Goal: Information Seeking & Learning: Find specific fact

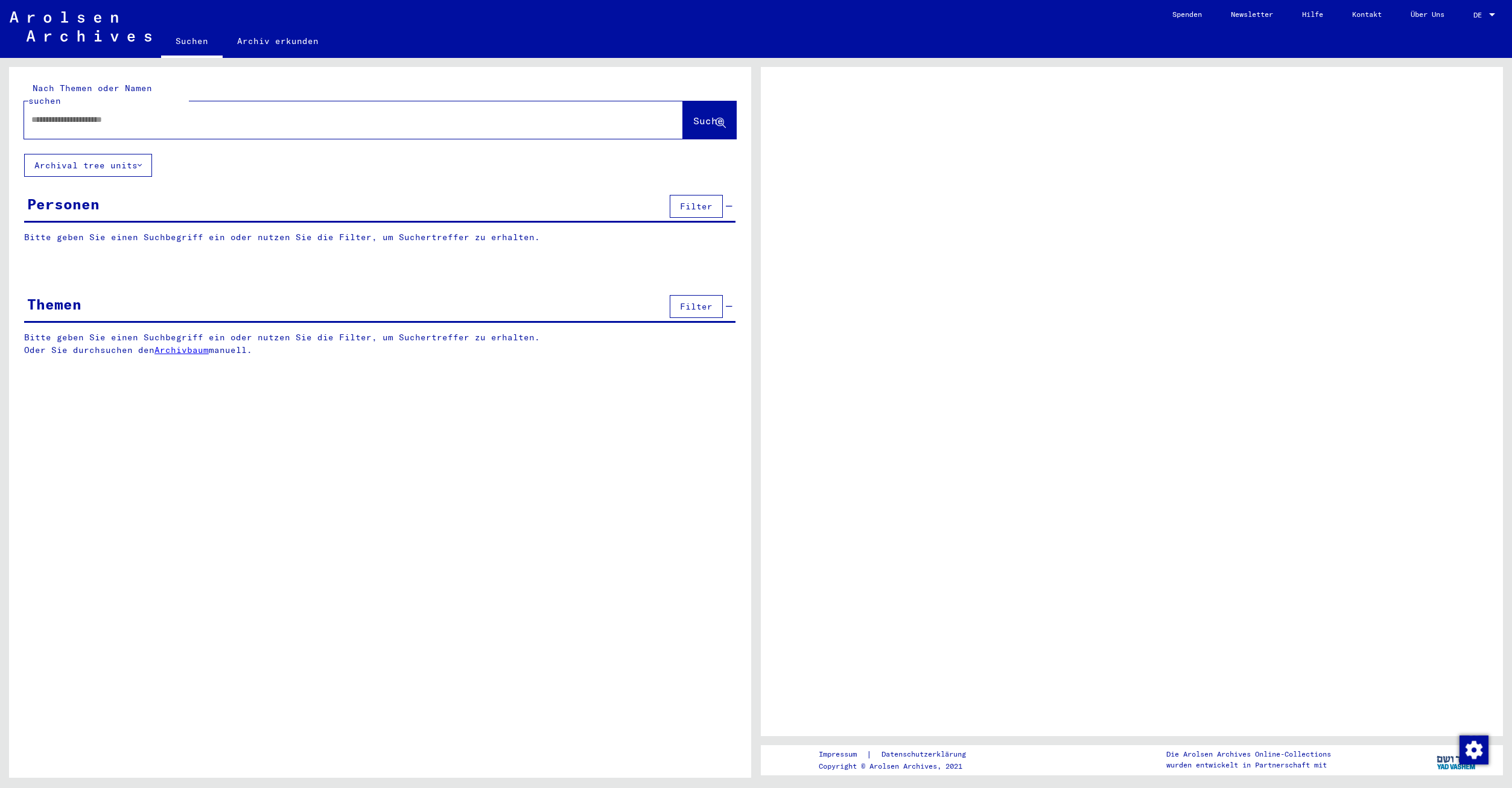
type input "**********"
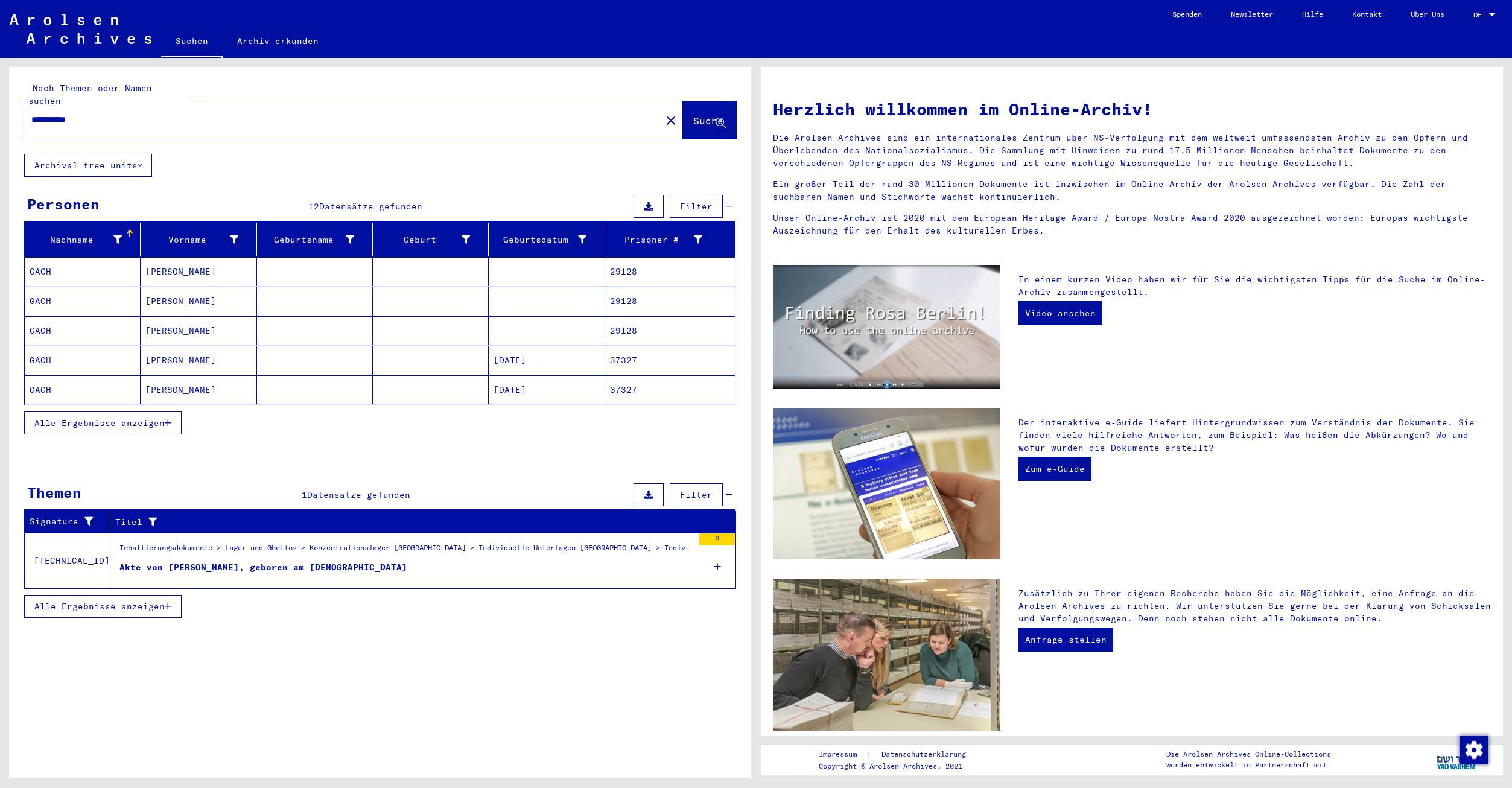
click at [633, 262] on mat-cell "29128" at bounding box center [670, 272] width 130 height 29
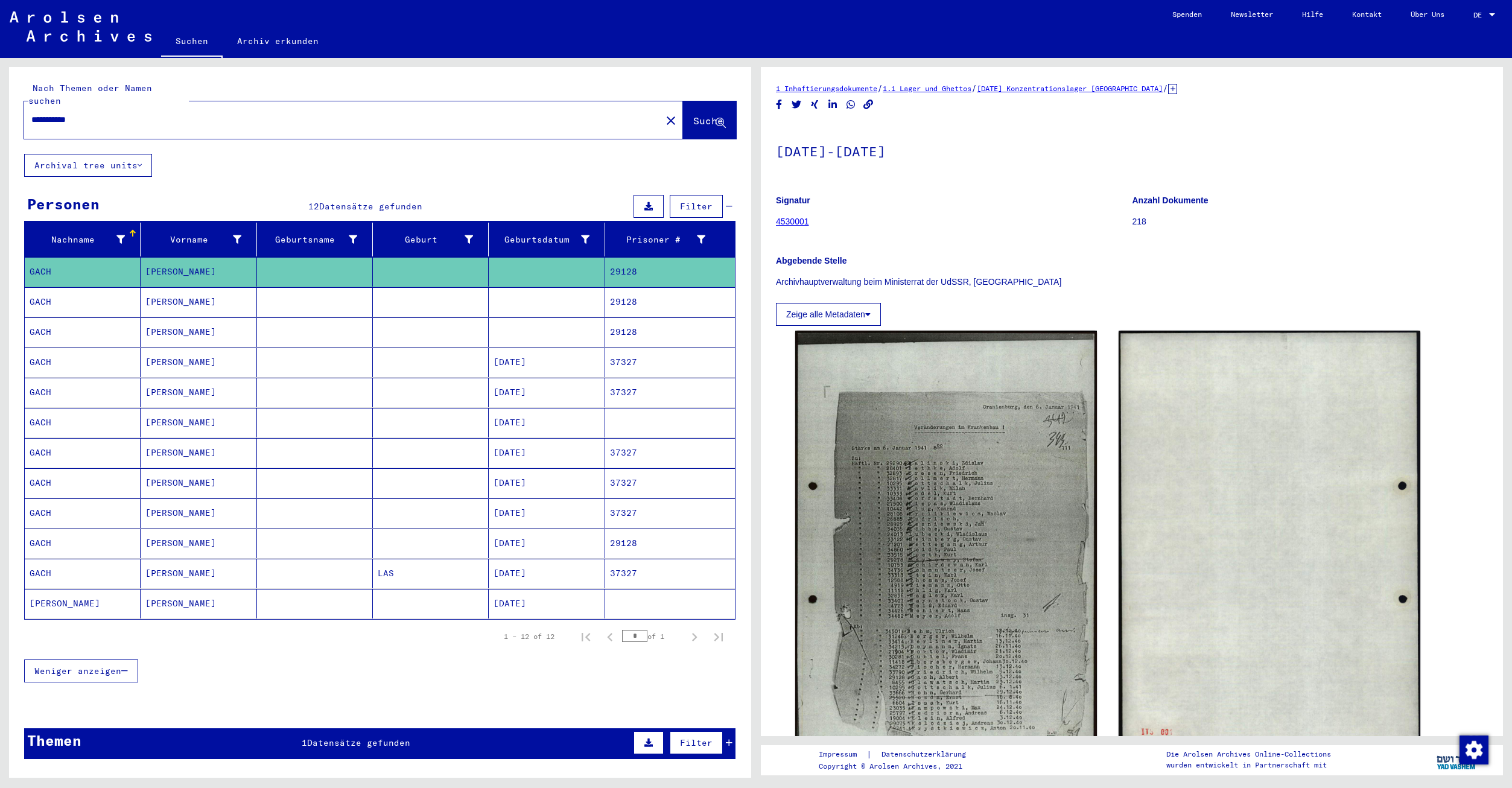
click at [740, 496] on div "Nachname Vorname Geburtsname Geburt‏ Geburtsdatum Prisoner # [PERSON_NAME] 2912…" at bounding box center [380, 460] width 742 height 475
click at [694, 664] on div "Weniger anzeigen" at bounding box center [380, 671] width 711 height 35
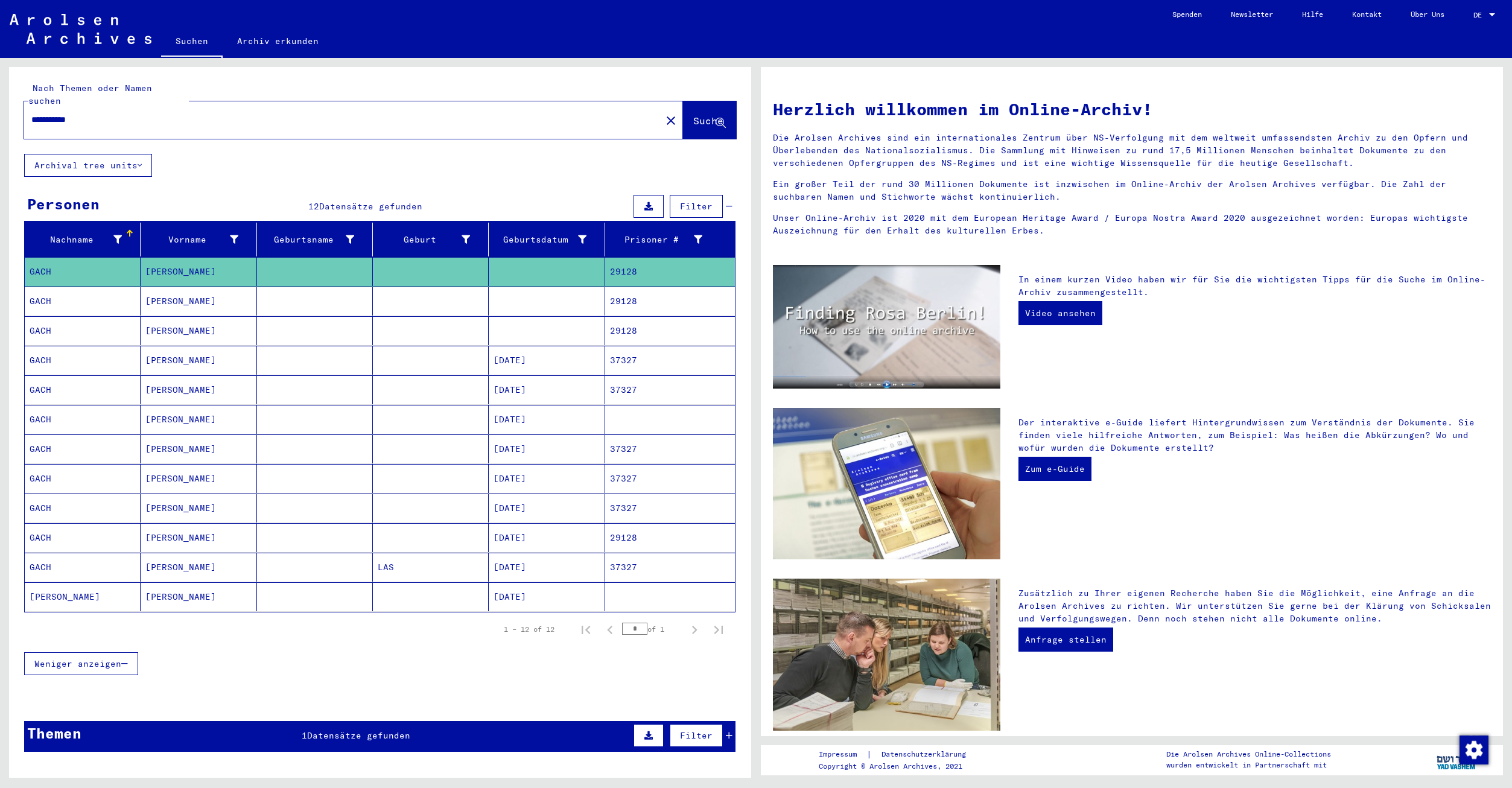
click at [621, 321] on mat-cell "29128" at bounding box center [670, 330] width 130 height 29
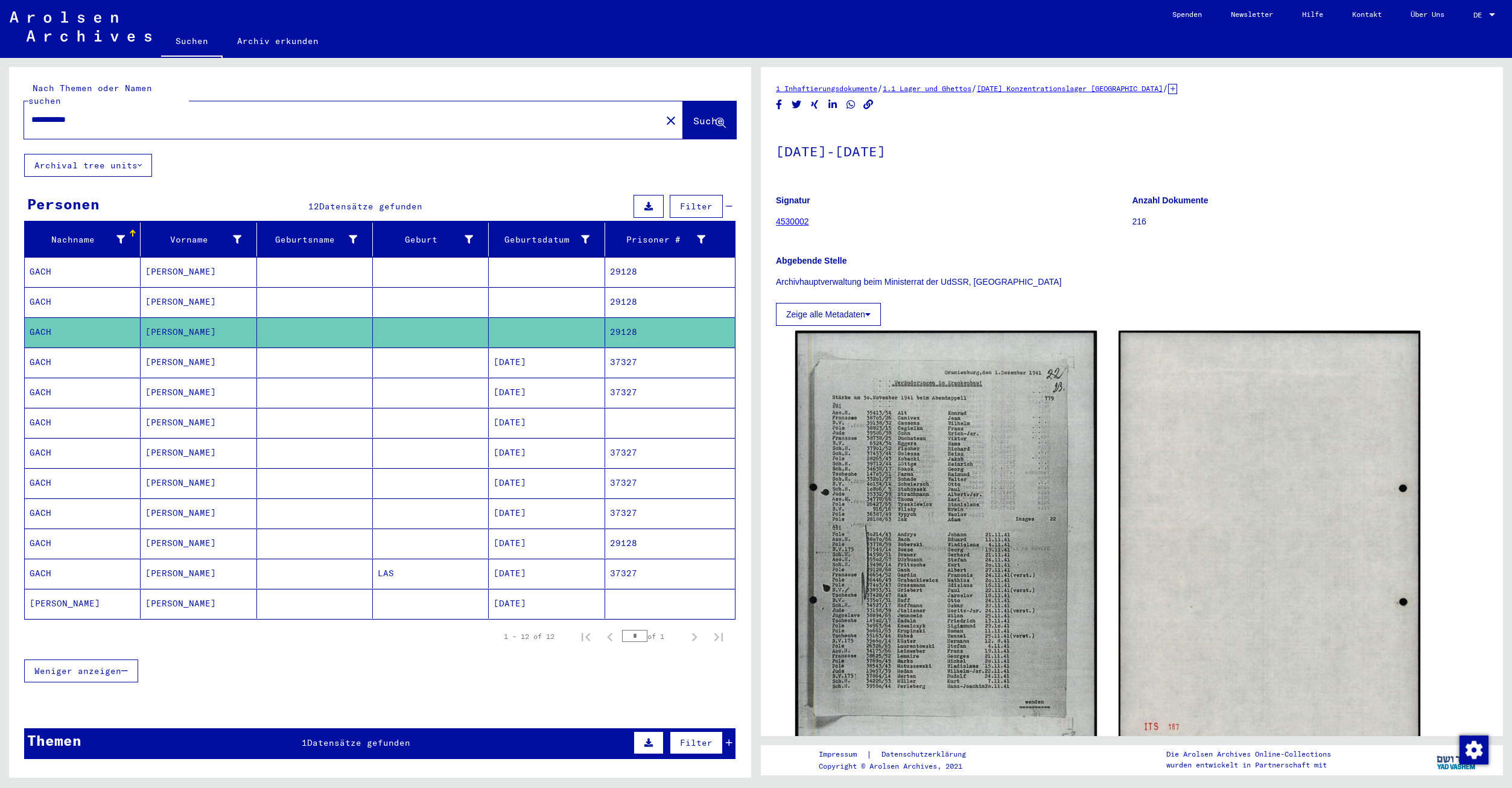
click at [621, 352] on mat-cell "37327" at bounding box center [670, 362] width 130 height 29
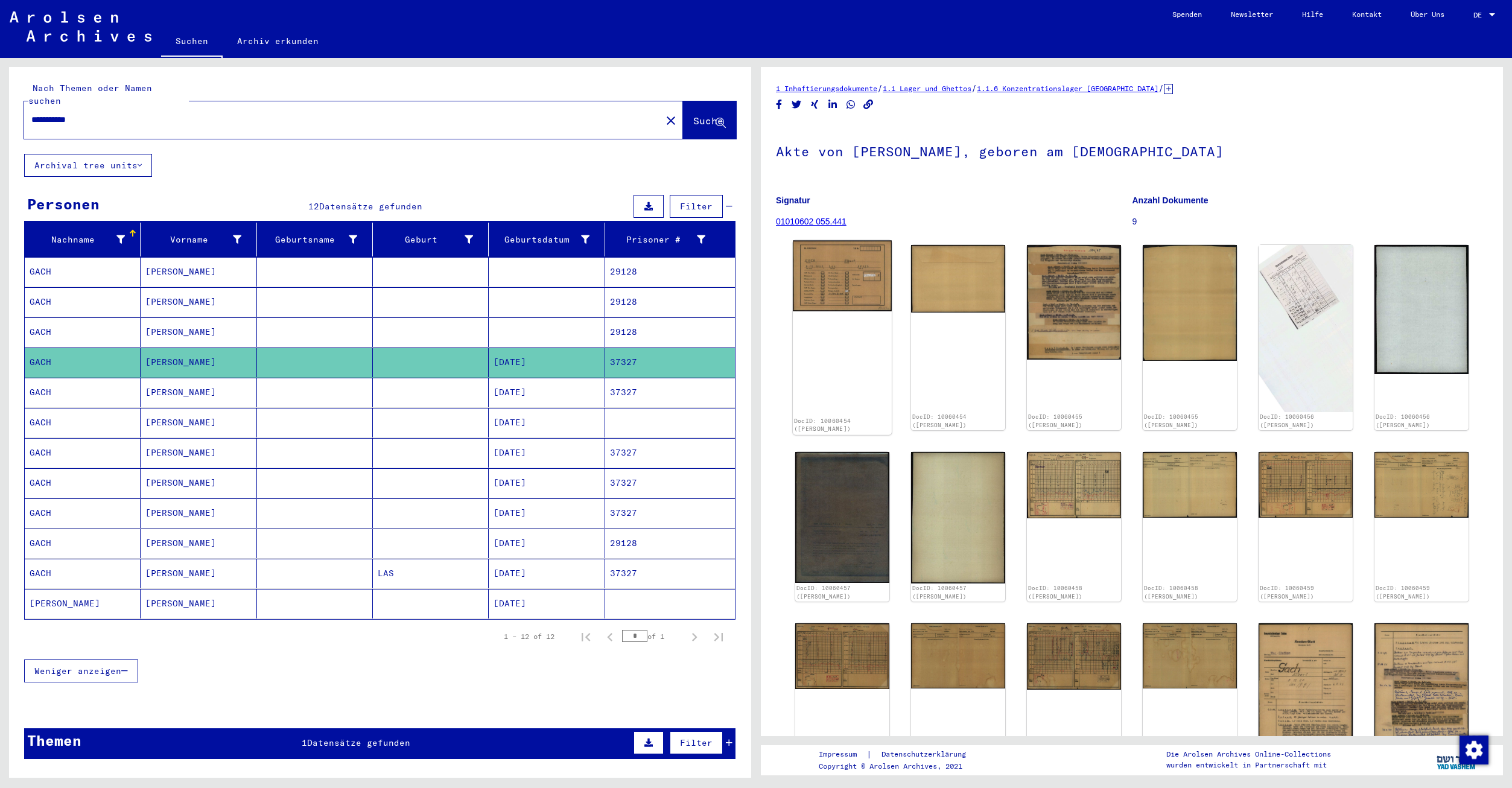
click at [829, 290] on img at bounding box center [842, 276] width 99 height 71
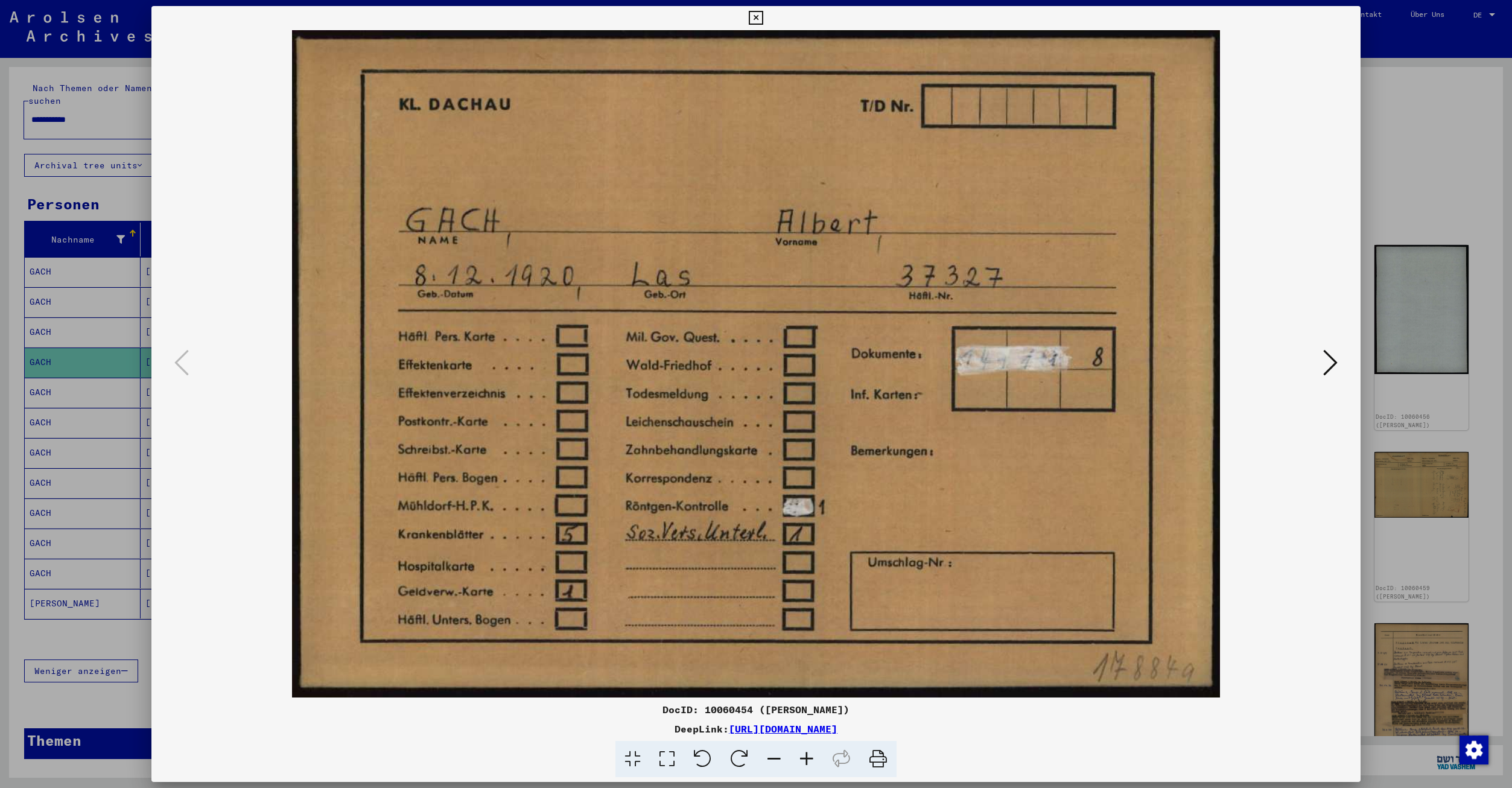
click at [758, 18] on icon at bounding box center [755, 18] width 14 height 14
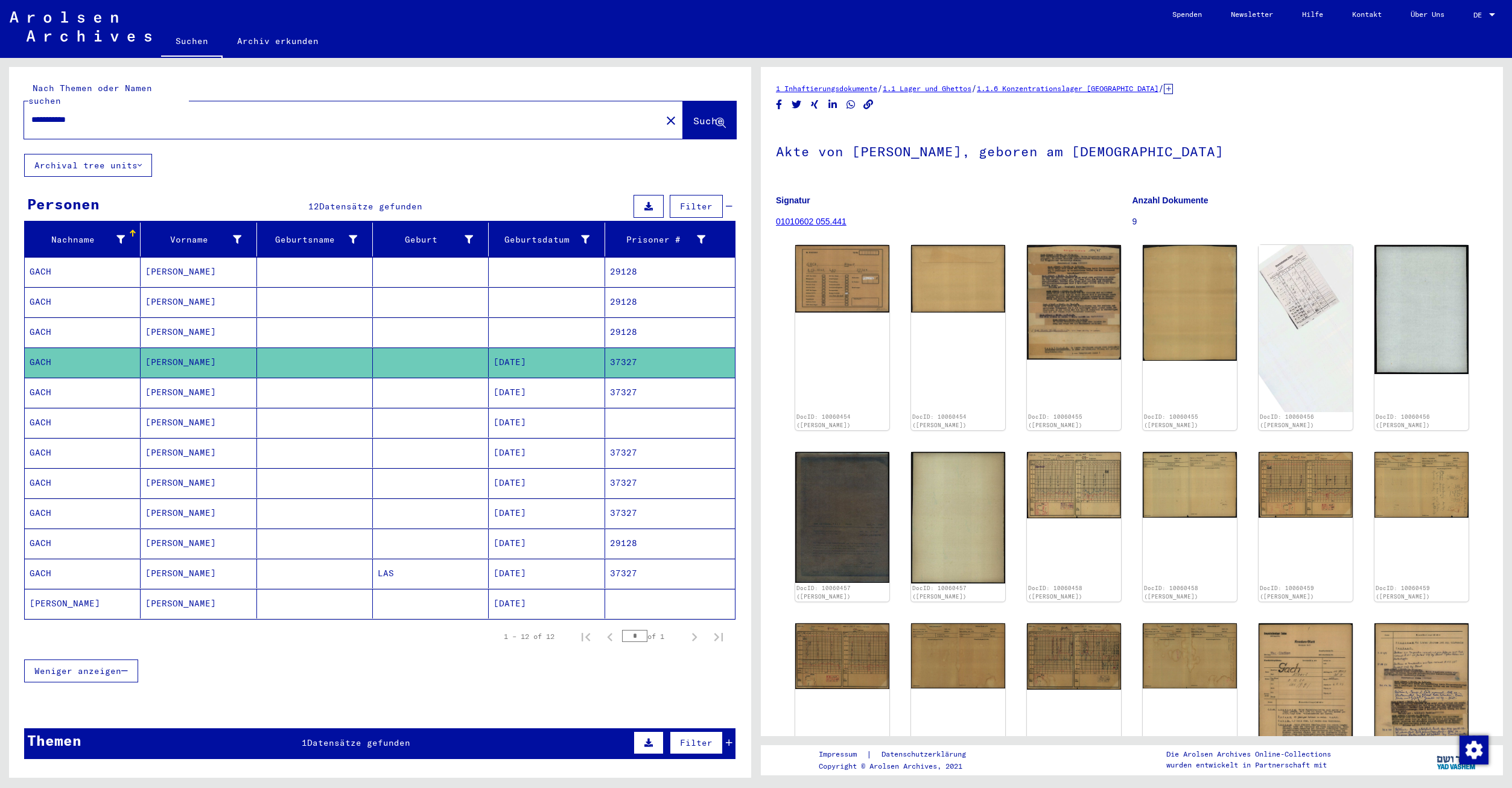
click at [608, 380] on mat-cell "37327" at bounding box center [670, 392] width 130 height 29
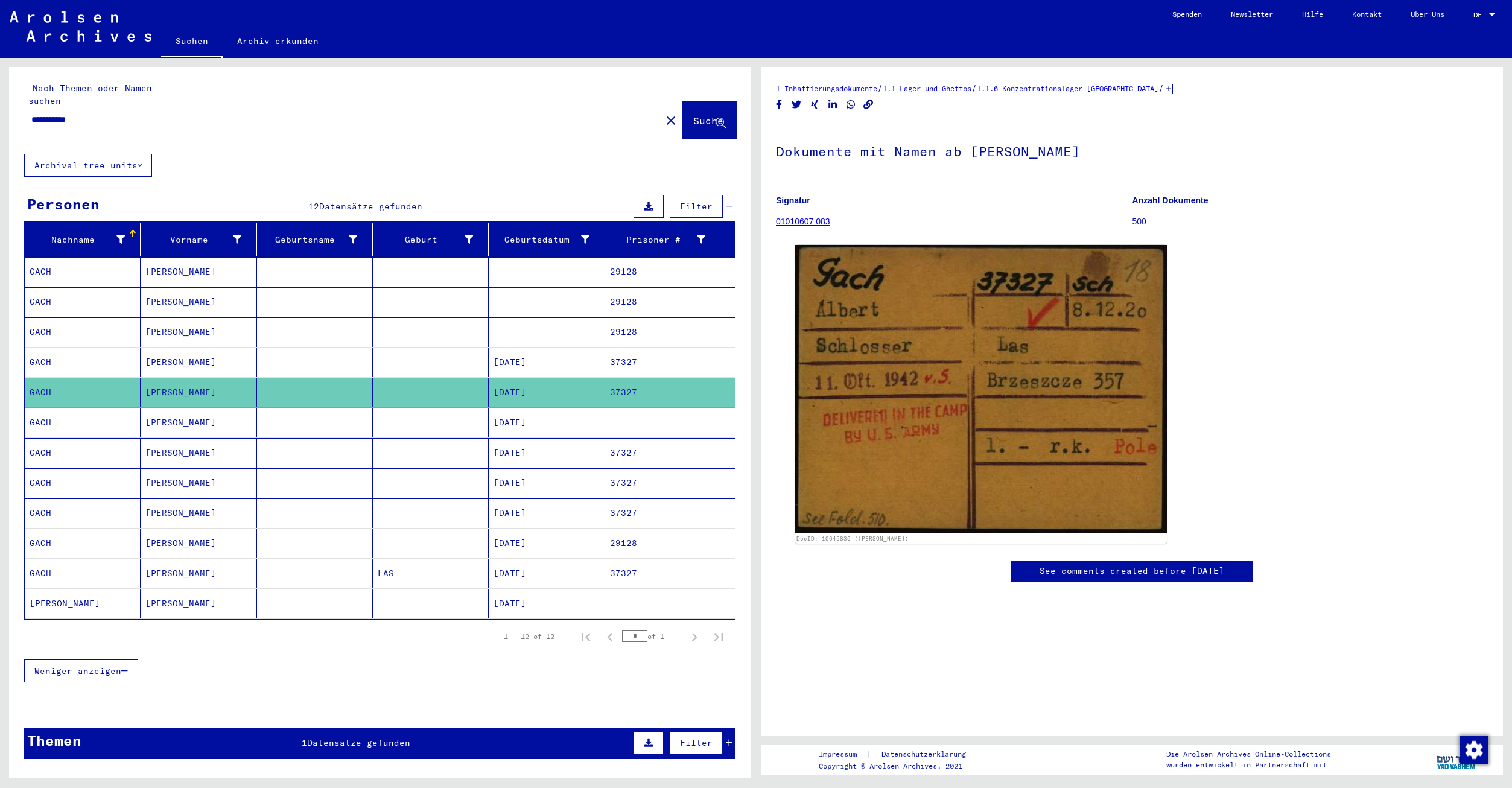
click at [618, 408] on mat-cell at bounding box center [670, 422] width 130 height 29
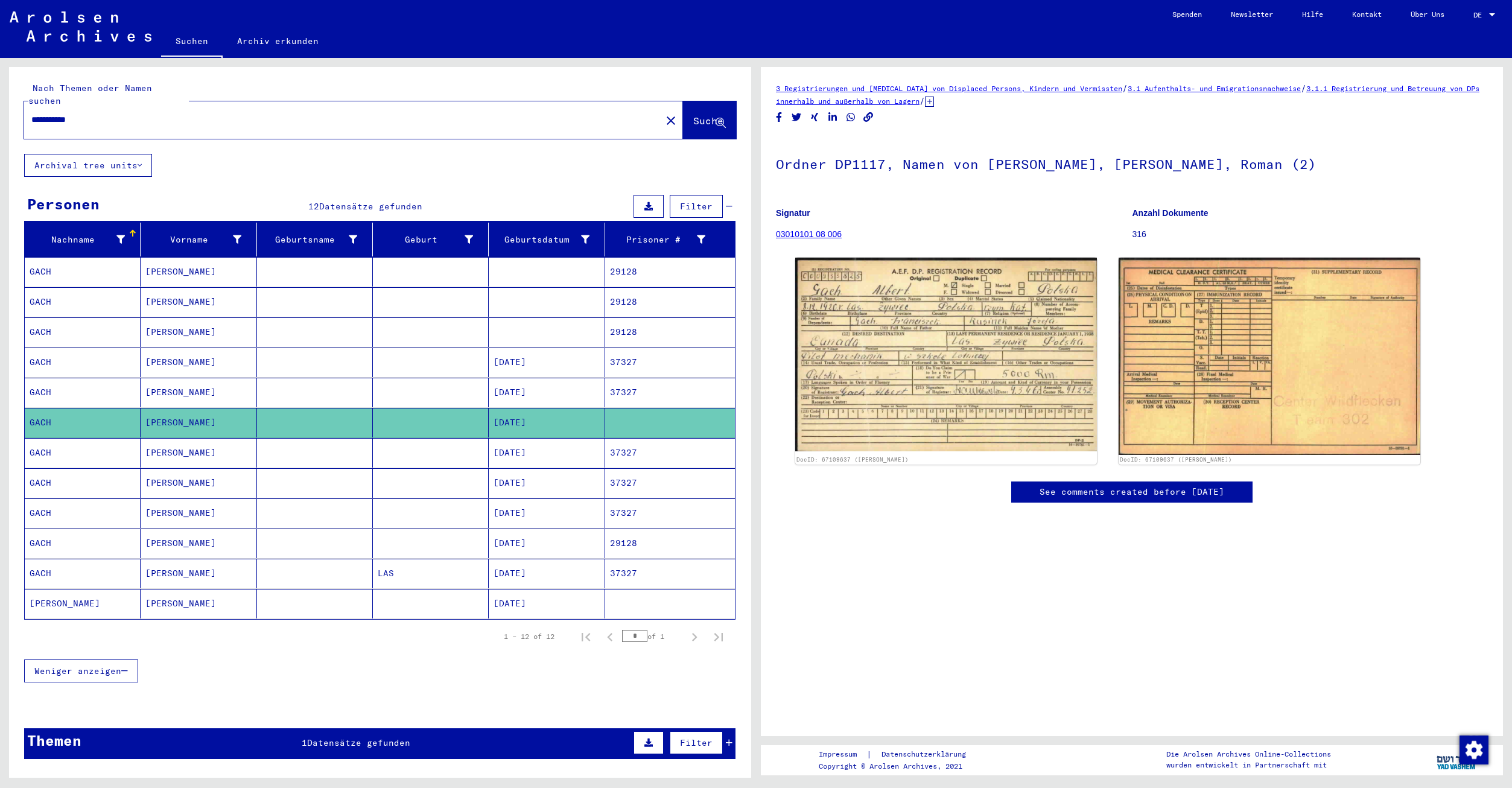
click at [625, 438] on mat-cell "37327" at bounding box center [670, 452] width 130 height 29
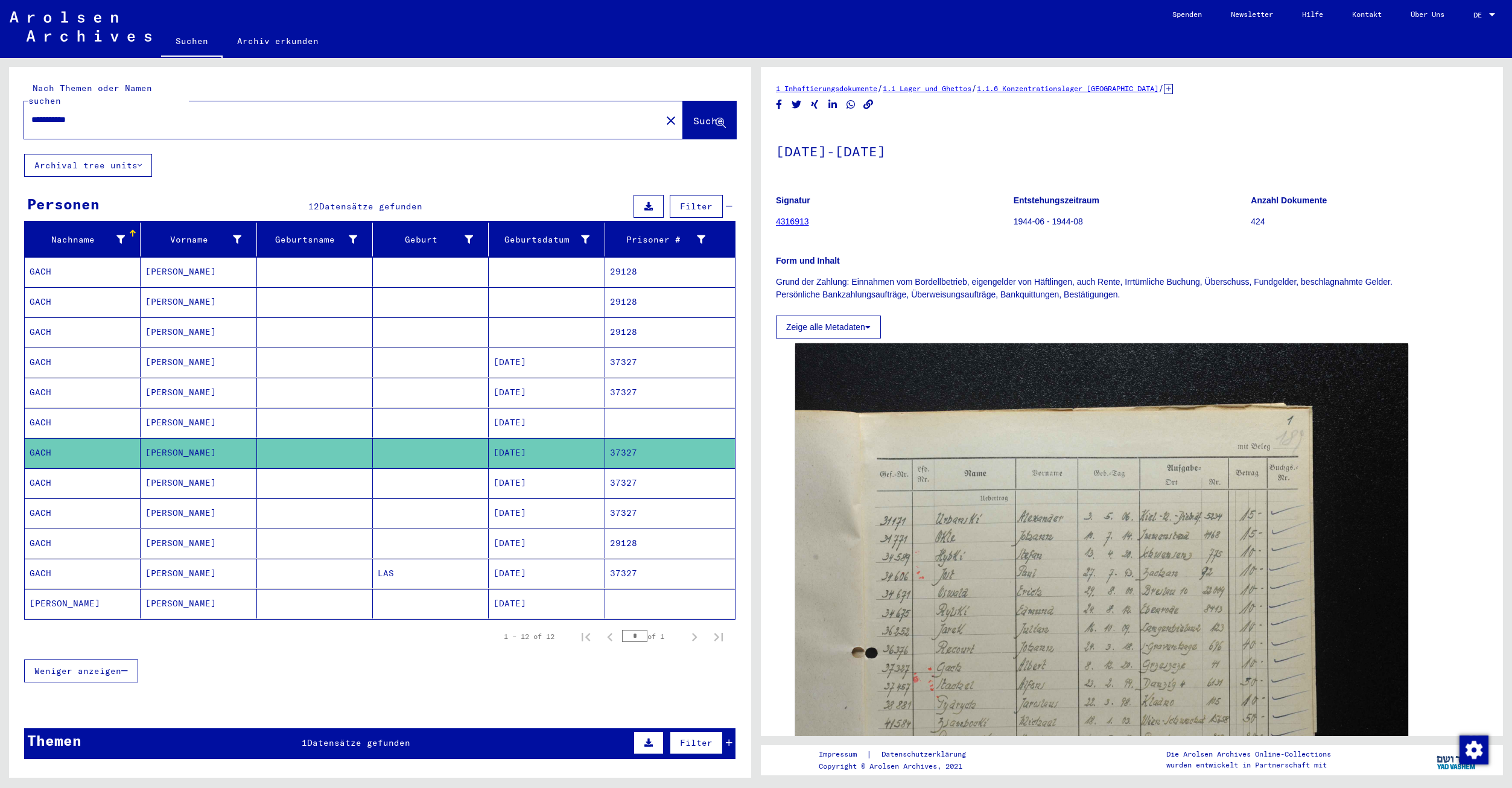
click at [618, 468] on mat-cell "37327" at bounding box center [670, 483] width 130 height 29
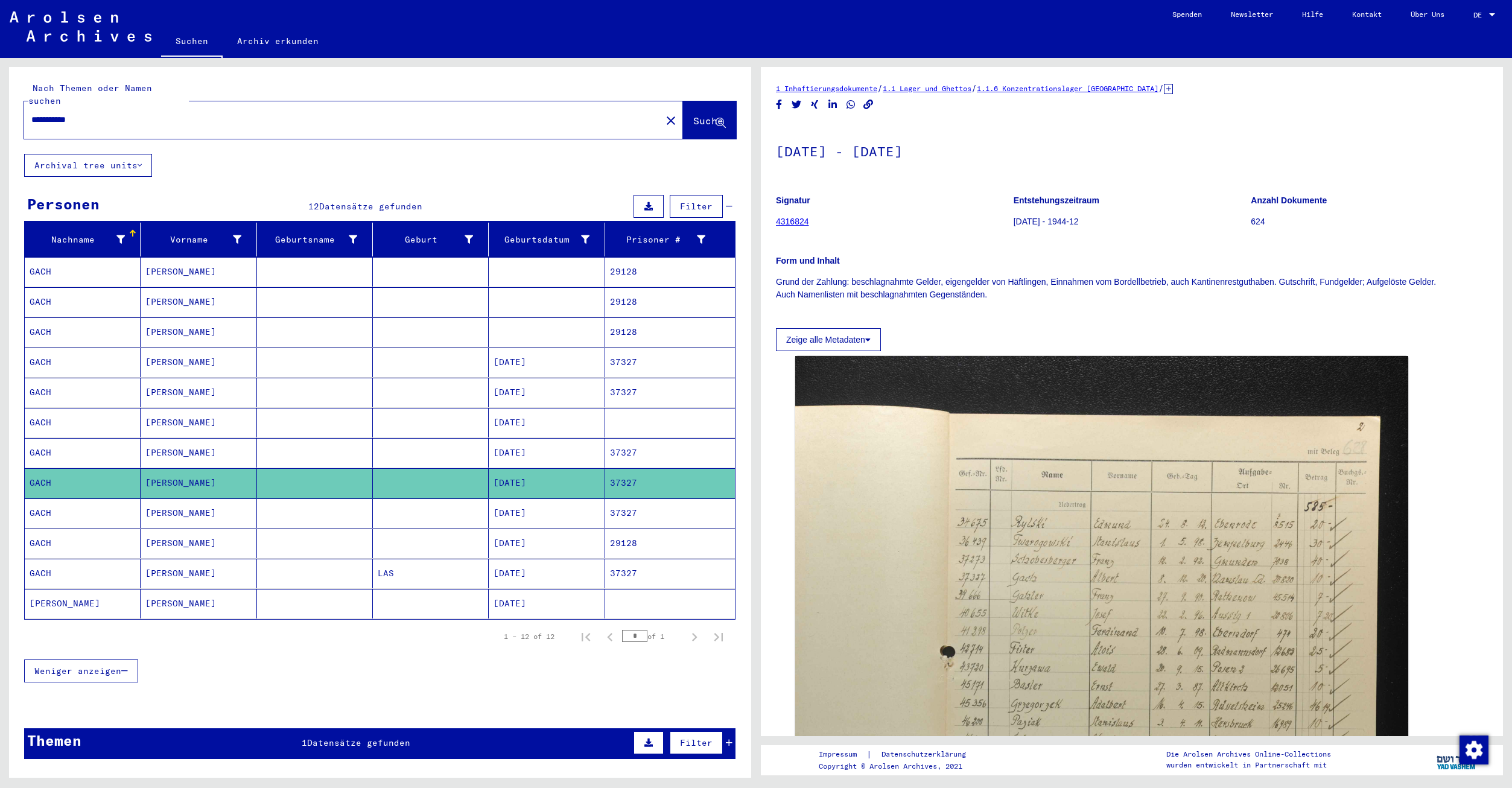
click at [621, 502] on mat-cell "37327" at bounding box center [670, 513] width 130 height 29
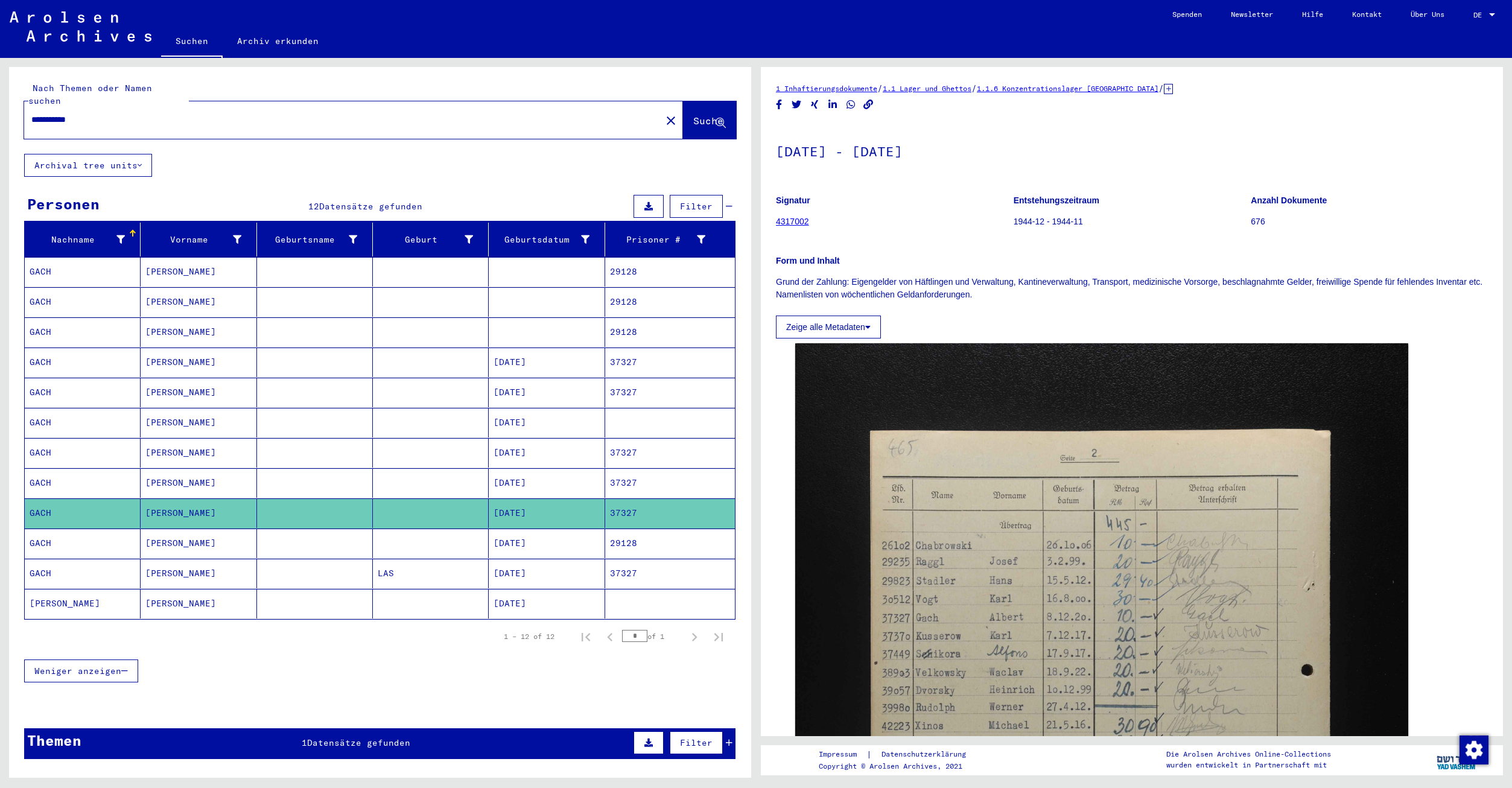
click at [621, 535] on mat-cell "29128" at bounding box center [670, 542] width 130 height 29
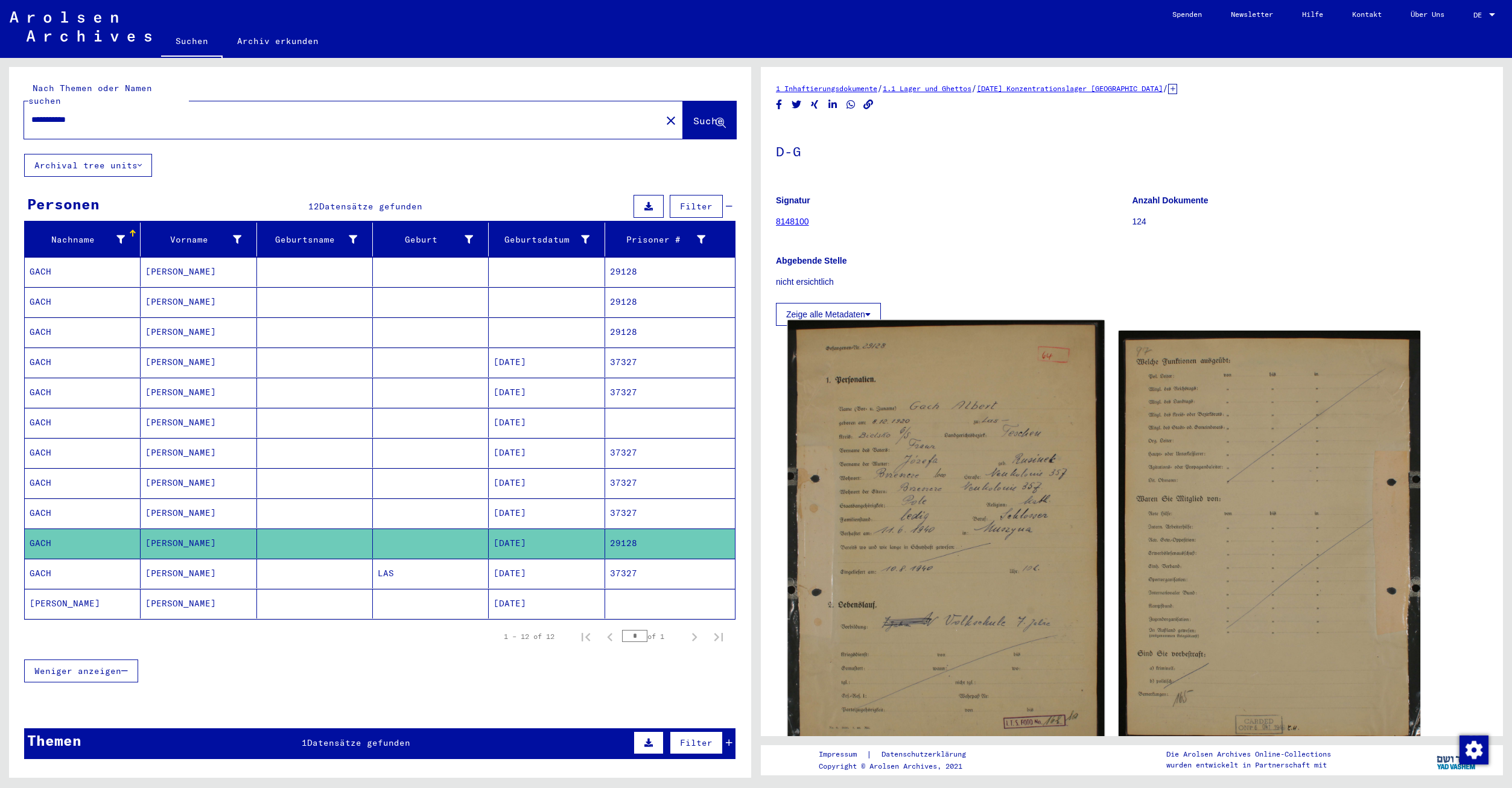
click at [872, 529] on img at bounding box center [947, 536] width 317 height 431
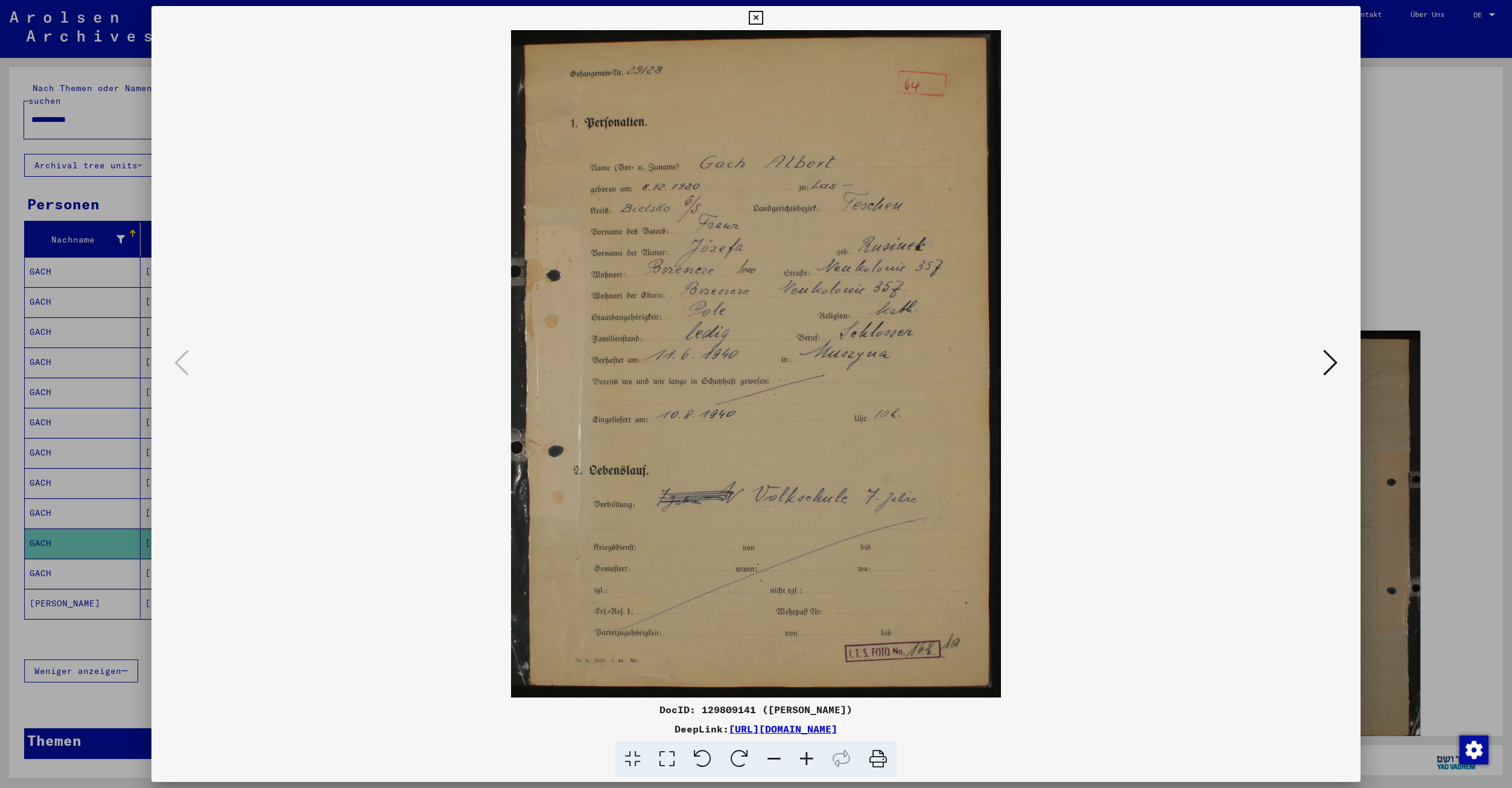
click at [758, 13] on icon at bounding box center [755, 18] width 14 height 14
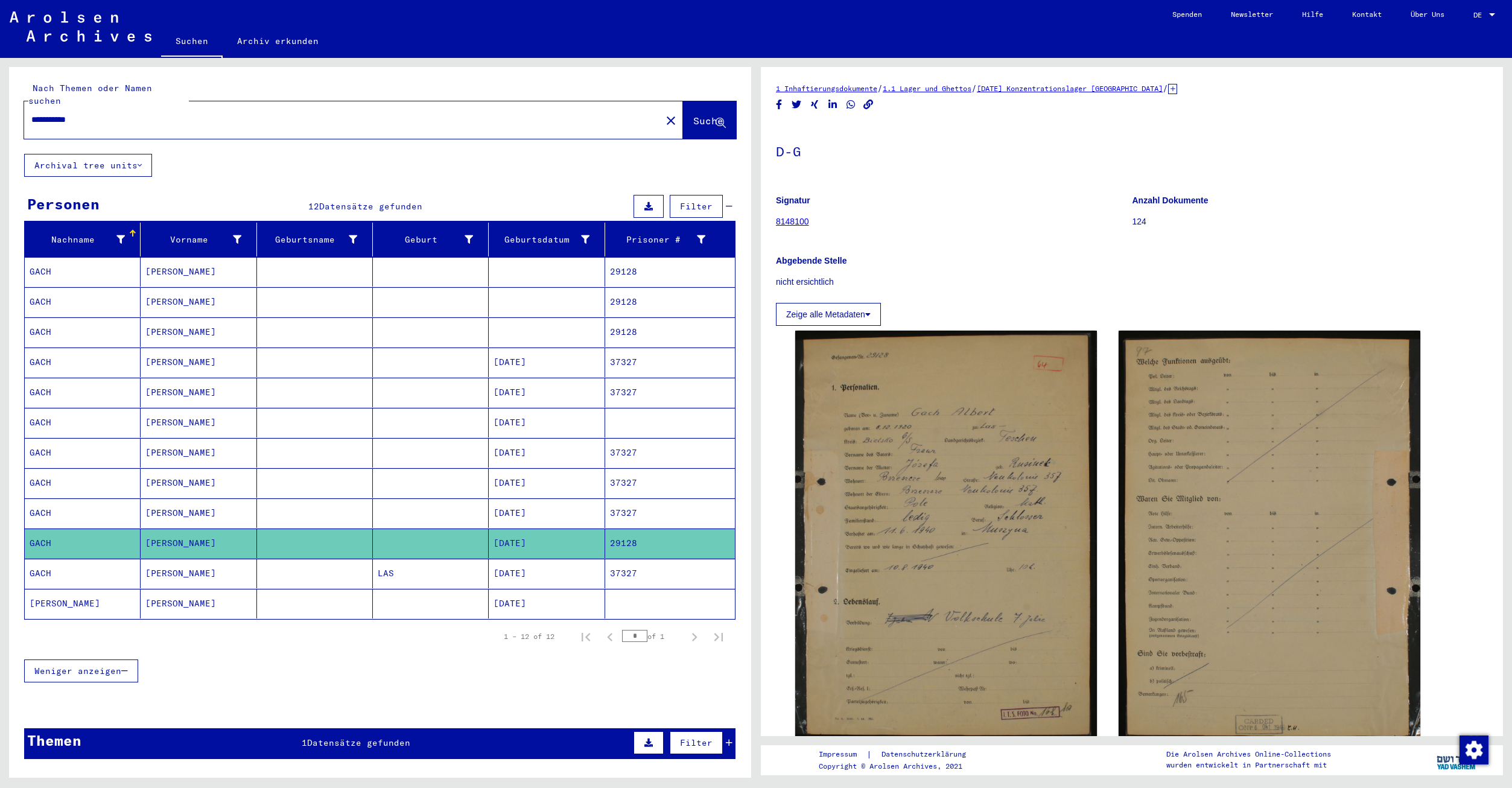
click at [658, 559] on mat-cell "37327" at bounding box center [670, 573] width 130 height 29
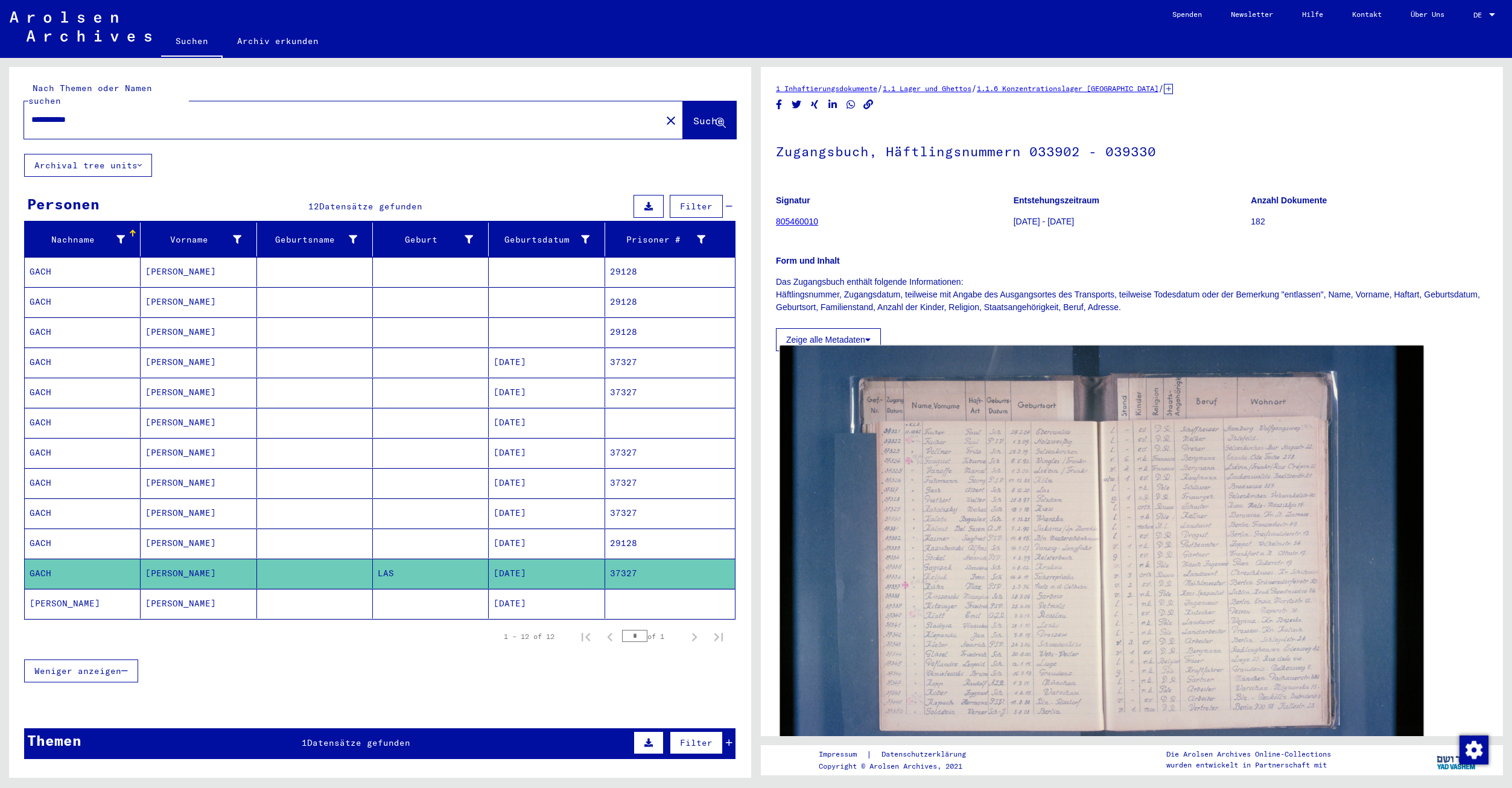
click at [919, 559] on img at bounding box center [1102, 560] width 644 height 429
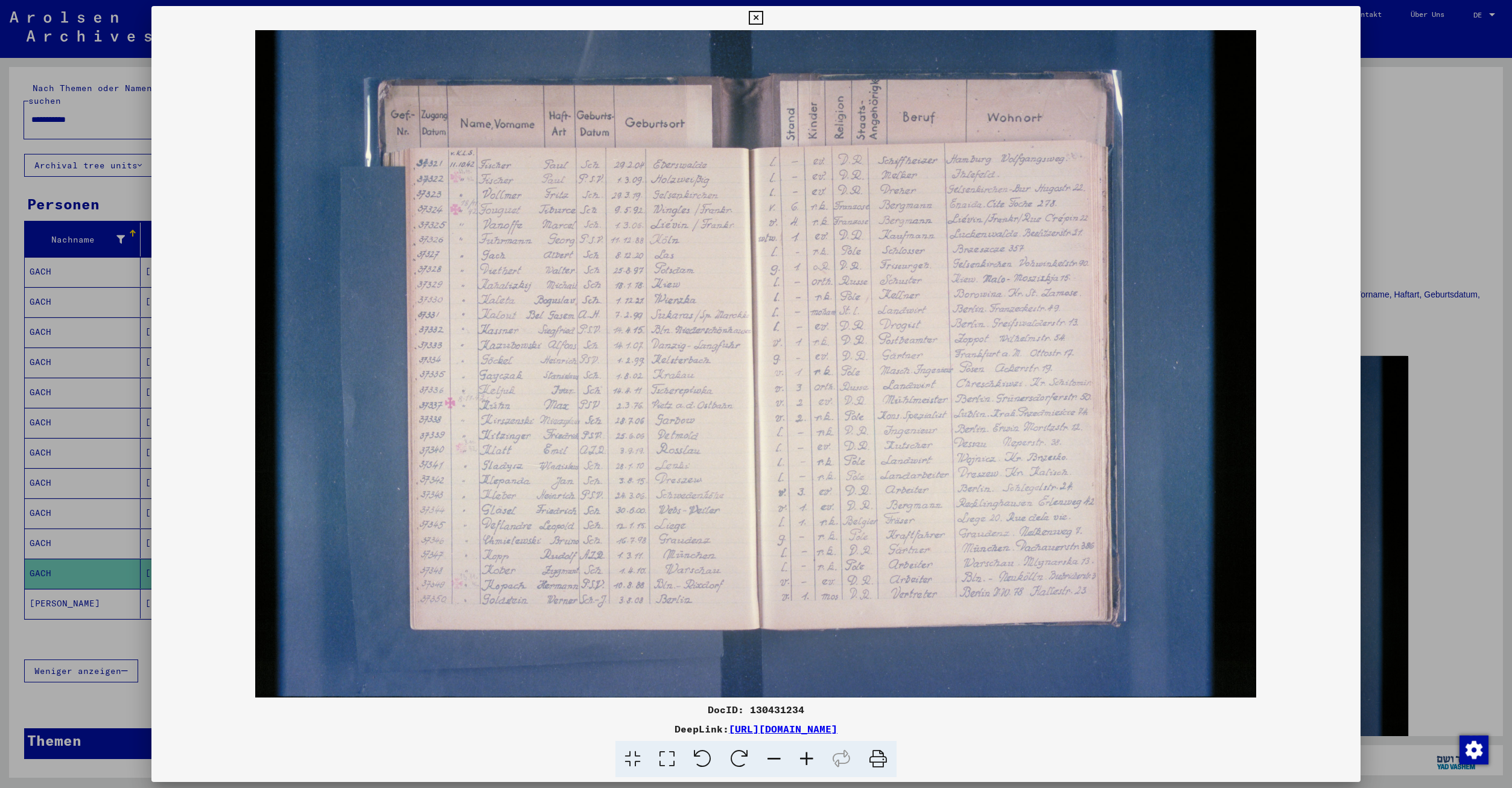
click at [757, 14] on icon at bounding box center [755, 18] width 14 height 14
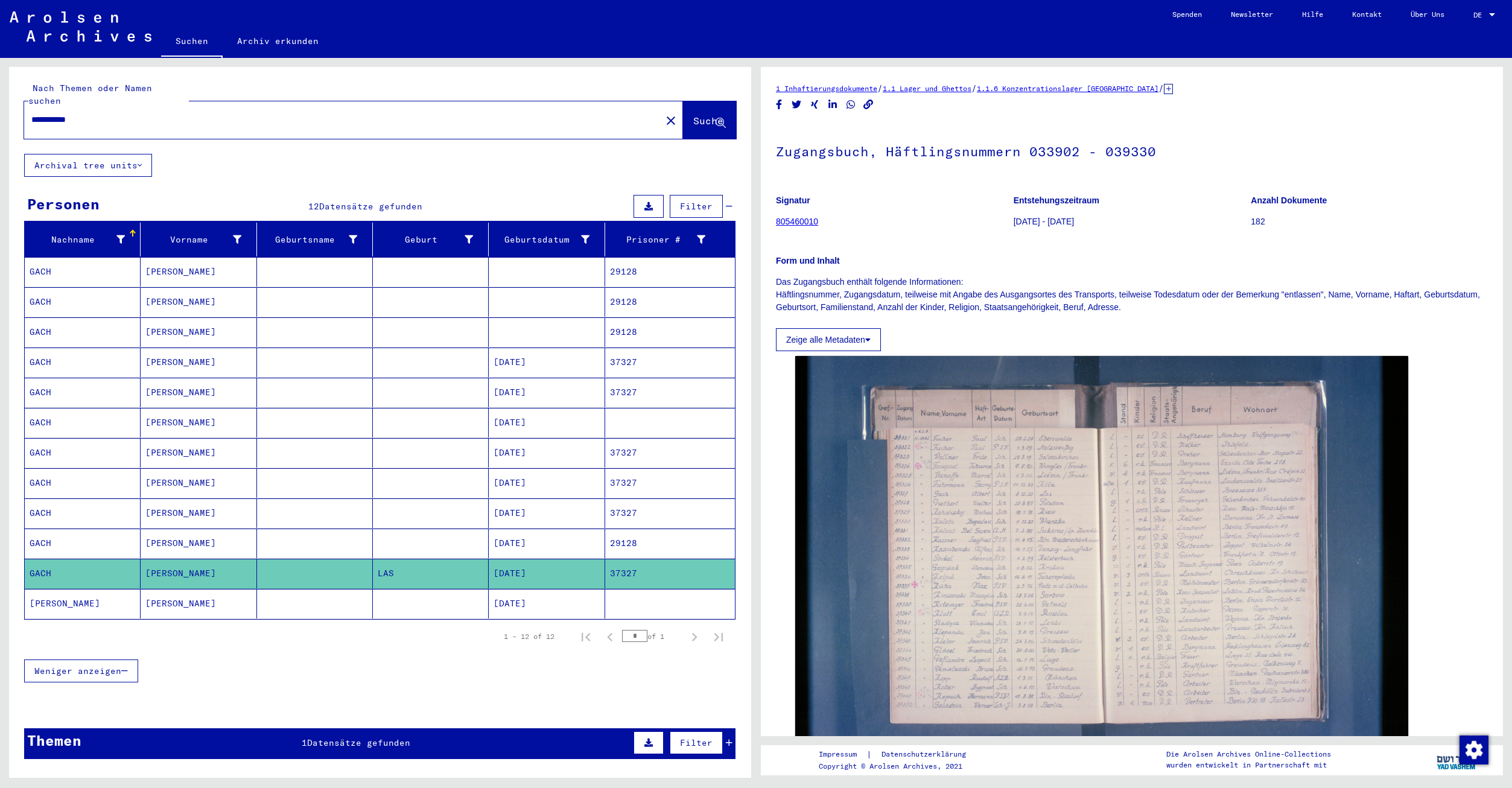
click at [609, 597] on mat-cell at bounding box center [670, 603] width 130 height 29
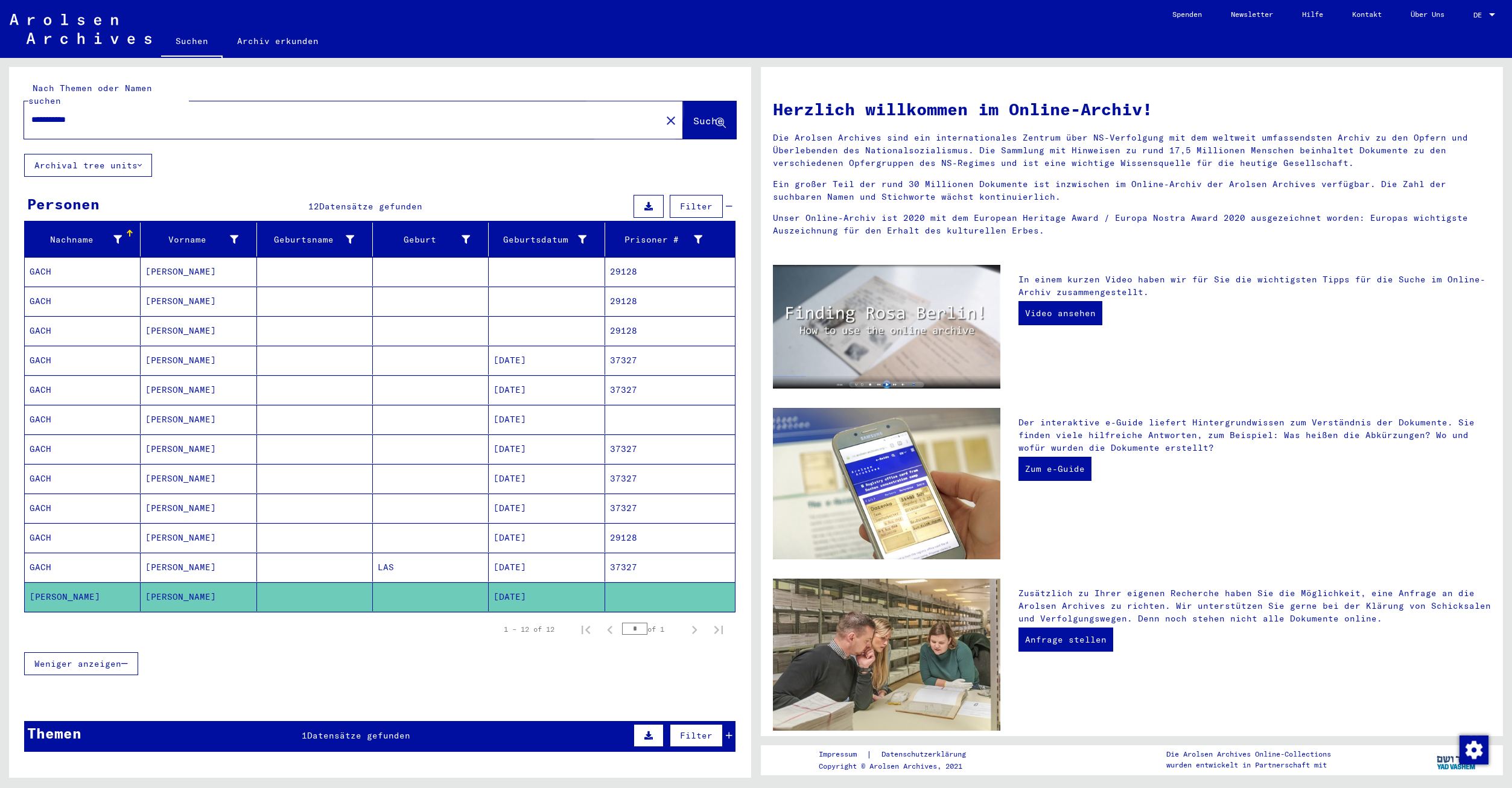
click at [693, 115] on span "Suche" at bounding box center [708, 120] width 30 height 12
click at [700, 115] on span "Suche" at bounding box center [708, 120] width 30 height 12
